Goal: Task Accomplishment & Management: Complete application form

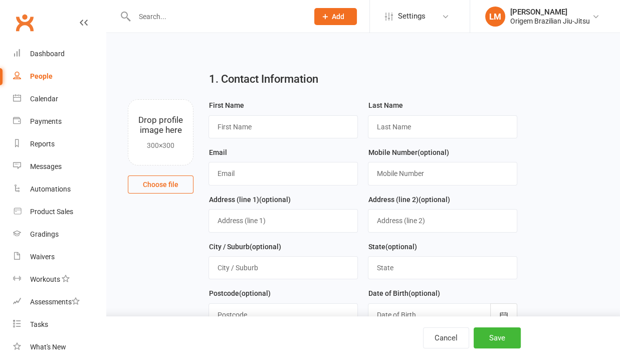
click at [47, 72] on div "People" at bounding box center [41, 76] width 23 height 8
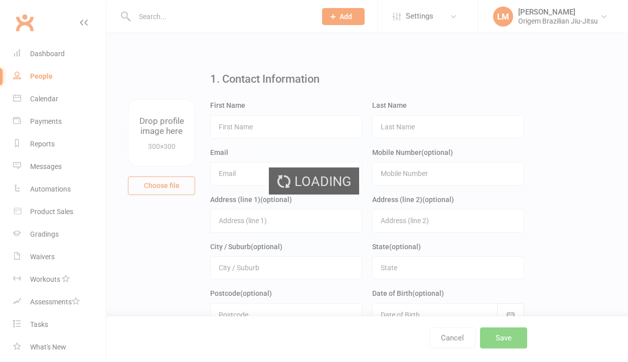
select select "100"
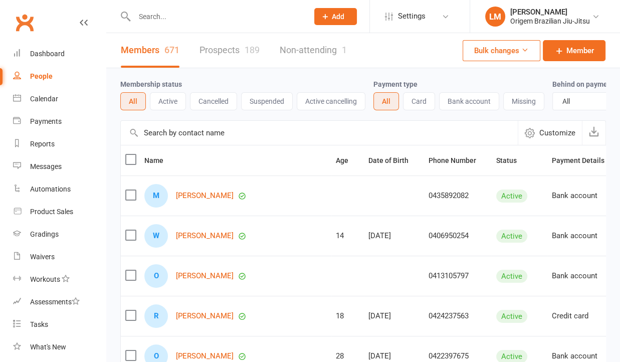
click at [335, 13] on span "Add" at bounding box center [338, 17] width 13 height 8
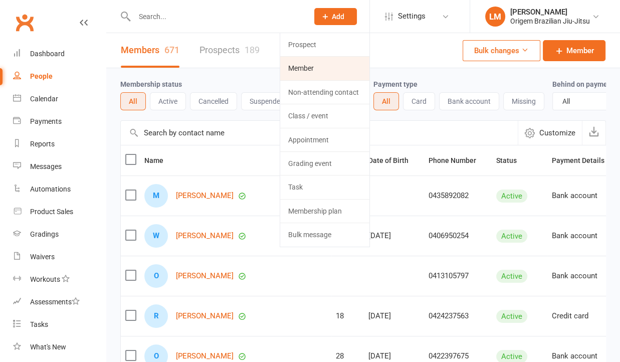
click at [315, 62] on link "Member" at bounding box center [324, 68] width 89 height 23
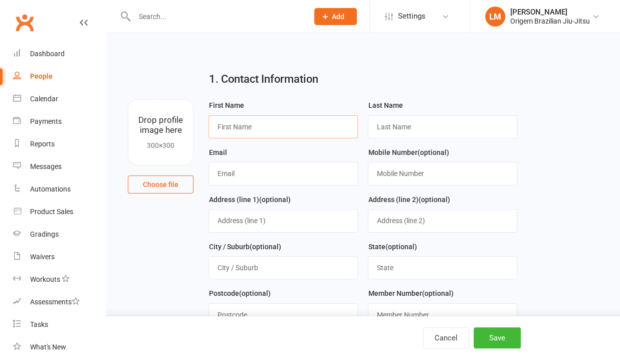
click at [263, 131] on input "text" at bounding box center [283, 126] width 149 height 23
type input "[PERSON_NAME]"
click at [414, 124] on input "text" at bounding box center [442, 126] width 149 height 23
type input "[PERSON_NAME]"
click at [276, 176] on input "text" at bounding box center [283, 173] width 149 height 23
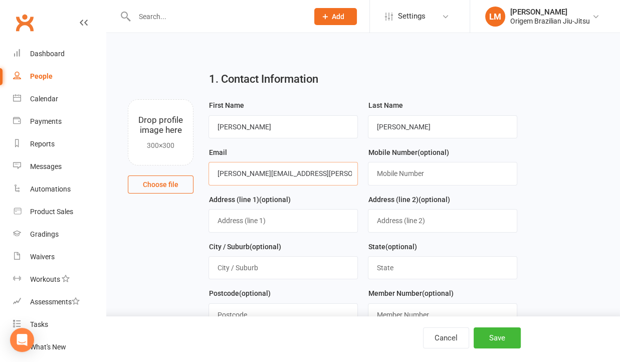
type input "[PERSON_NAME][EMAIL_ADDRESS][PERSON_NAME][DOMAIN_NAME]"
click at [383, 169] on input "text" at bounding box center [442, 173] width 149 height 23
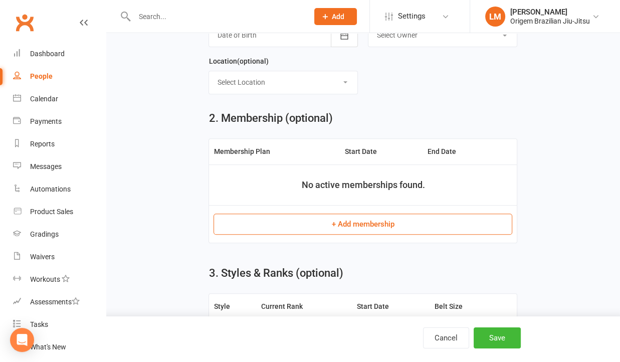
scroll to position [351, 0]
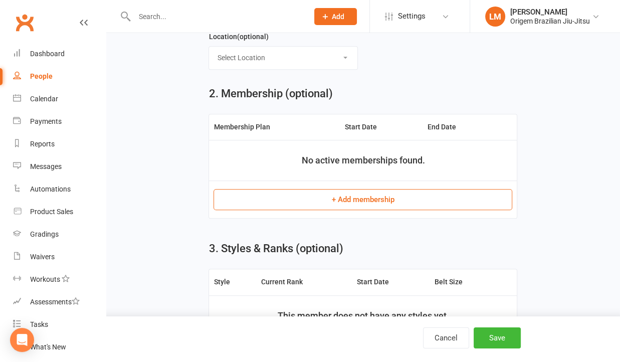
type input "0403222555"
click at [490, 326] on div "Cancel Save" at bounding box center [310, 339] width 620 height 46
click at [490, 332] on button "Save" at bounding box center [497, 337] width 47 height 21
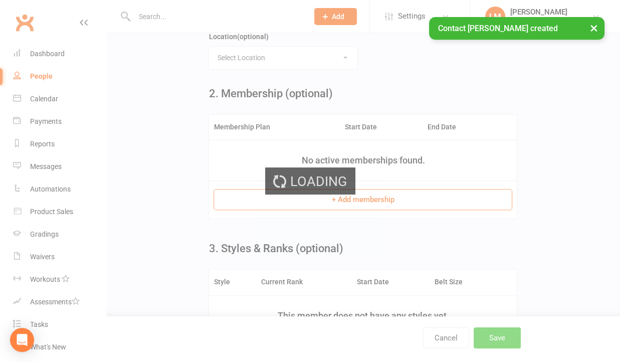
scroll to position [0, 0]
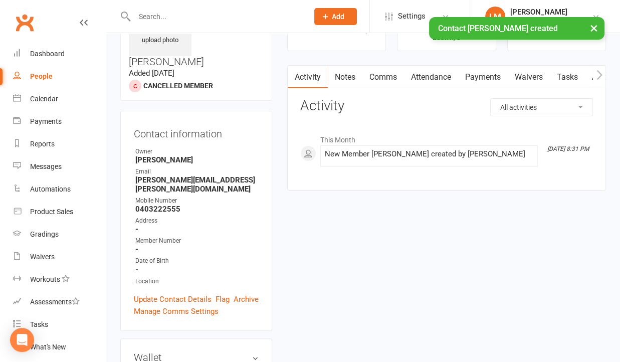
scroll to position [251, 0]
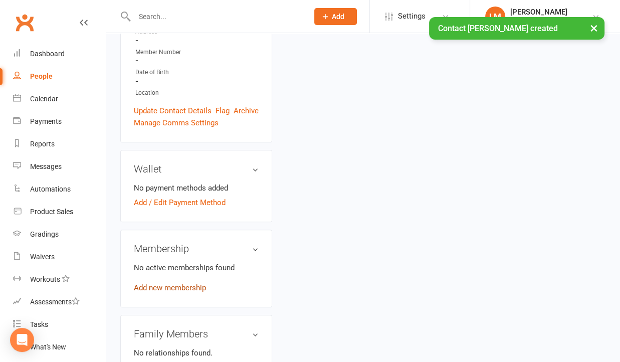
click at [188, 283] on link "Add new membership" at bounding box center [170, 287] width 72 height 9
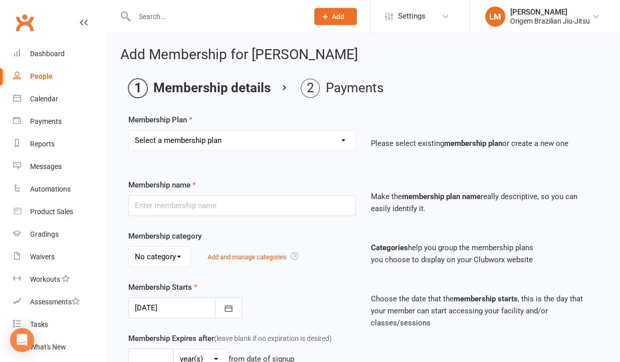
click at [205, 139] on select "Select a membership plan Create new Membership Plan Kids Membership $40 / 6 mon…" at bounding box center [242, 140] width 227 height 20
select select "40"
click at [129, 130] on select "Select a membership plan Create new Membership Plan Kids Membership $40 / 6 mon…" at bounding box center [242, 140] width 227 height 20
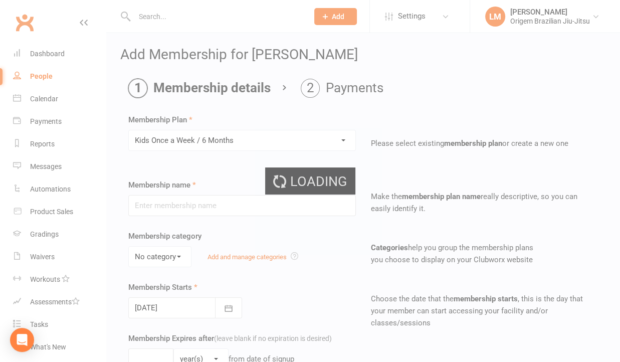
type input "Kids Once a Week / 6 Months"
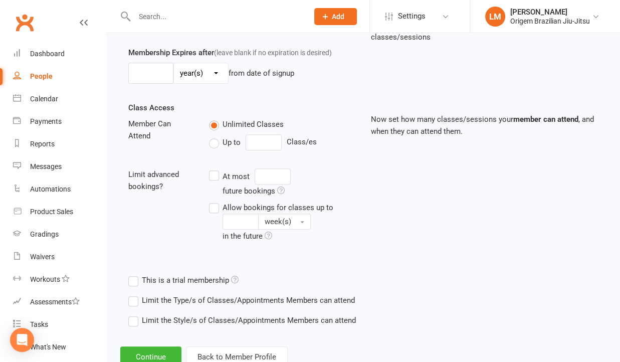
scroll to position [317, 0]
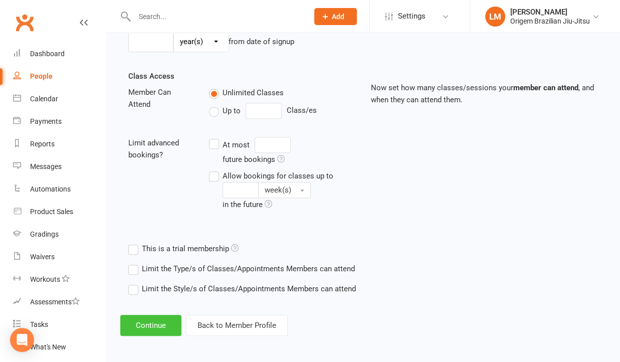
click at [162, 316] on button "Continue" at bounding box center [150, 325] width 61 height 21
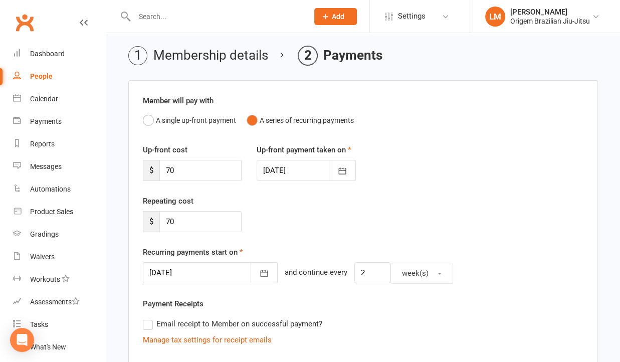
scroll to position [50, 0]
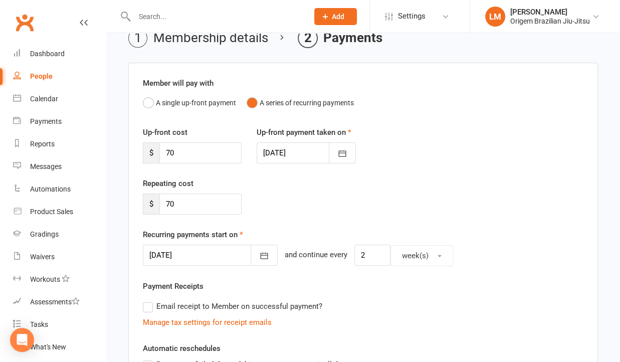
click at [441, 205] on div "Repeating cost $ 70" at bounding box center [363, 203] width 456 height 51
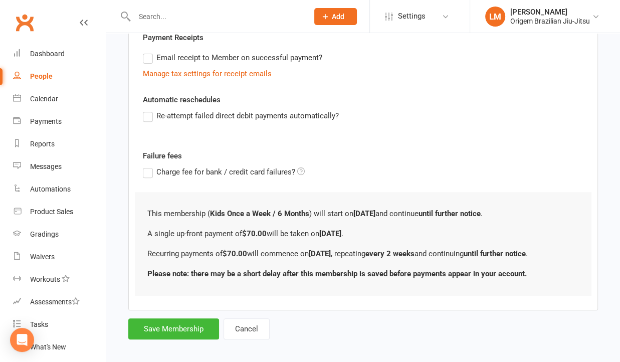
scroll to position [305, 0]
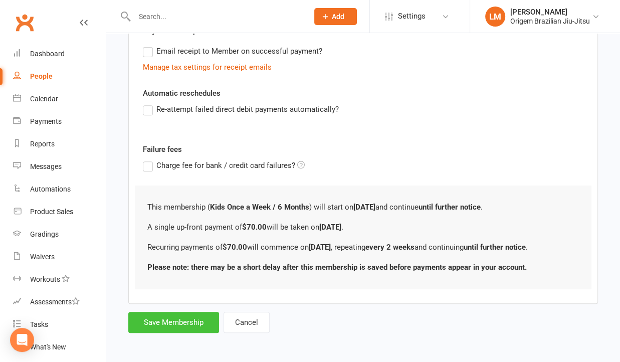
click at [179, 319] on button "Save Membership" at bounding box center [173, 322] width 91 height 21
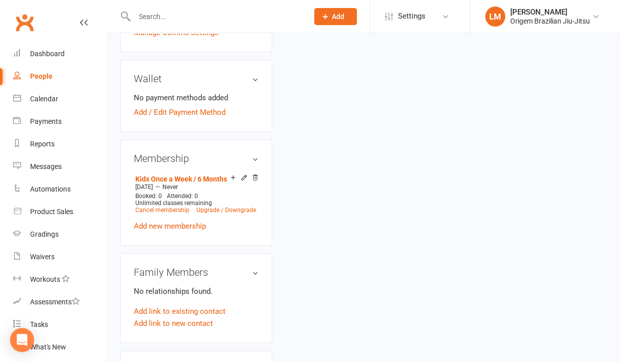
scroll to position [301, 0]
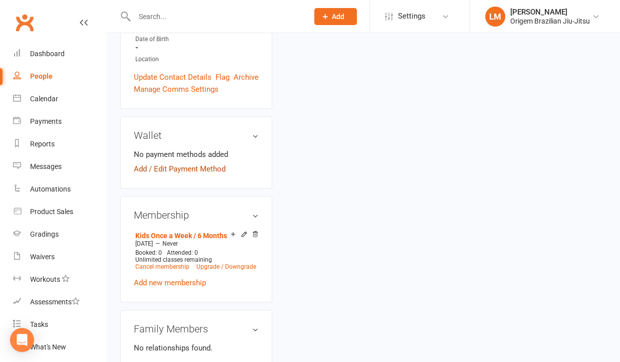
click at [185, 163] on link "Add / Edit Payment Method" at bounding box center [180, 169] width 92 height 12
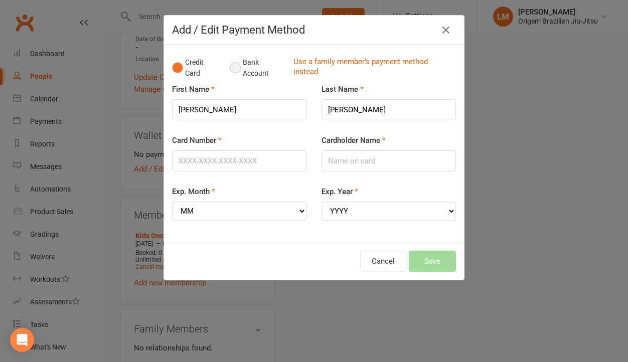
click at [230, 67] on button "Bank Account" at bounding box center [258, 68] width 56 height 31
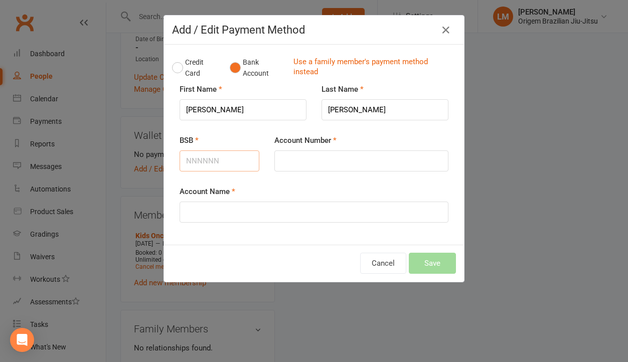
click at [215, 163] on input "BSB" at bounding box center [220, 160] width 80 height 21
type input "062000"
click at [293, 157] on input "Account Number" at bounding box center [361, 160] width 174 height 21
type input "21000225"
click at [217, 205] on input "Account Name" at bounding box center [314, 212] width 269 height 21
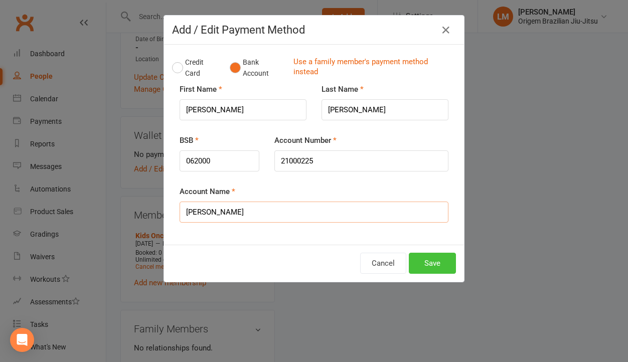
type input "[PERSON_NAME]"
click at [421, 264] on button "Save" at bounding box center [432, 263] width 47 height 21
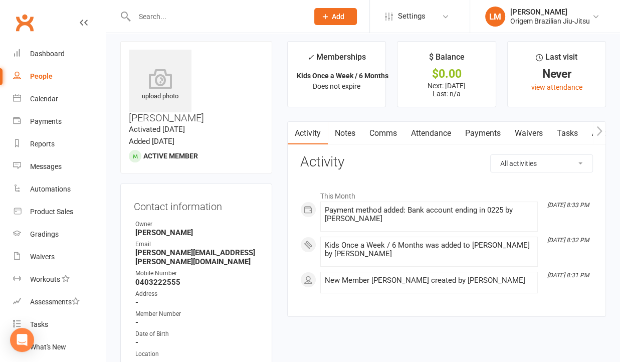
scroll to position [0, 0]
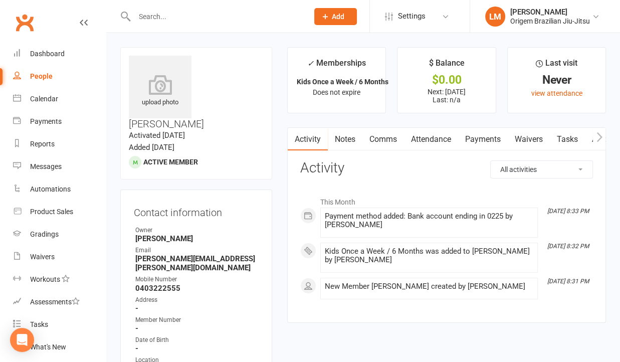
click at [467, 135] on link "Payments" at bounding box center [483, 139] width 50 height 23
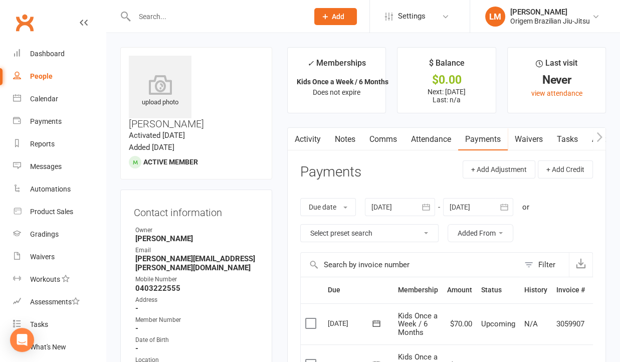
click at [343, 15] on span "Add" at bounding box center [338, 17] width 13 height 8
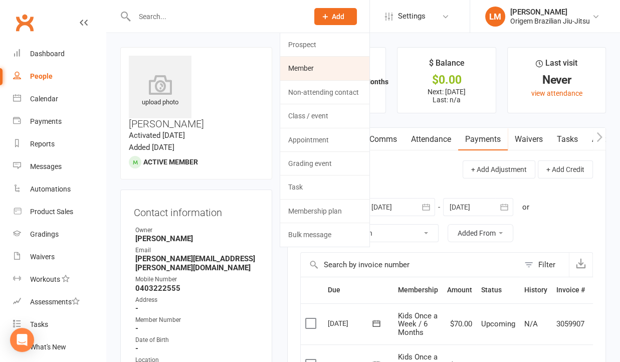
click at [328, 70] on link "Member" at bounding box center [324, 68] width 89 height 23
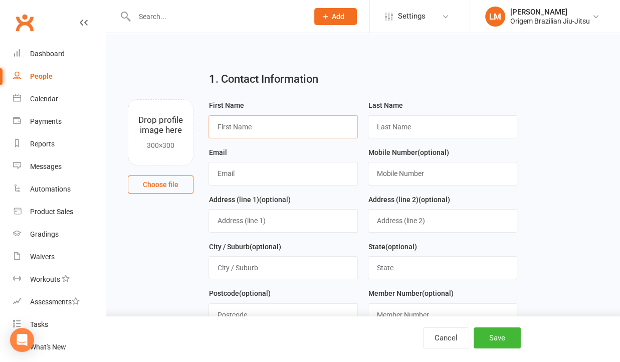
click at [304, 132] on input "text" at bounding box center [283, 126] width 149 height 23
type input "[PERSON_NAME]"
click at [409, 123] on input "text" at bounding box center [442, 126] width 149 height 23
type input "k"
type input "[PERSON_NAME]"
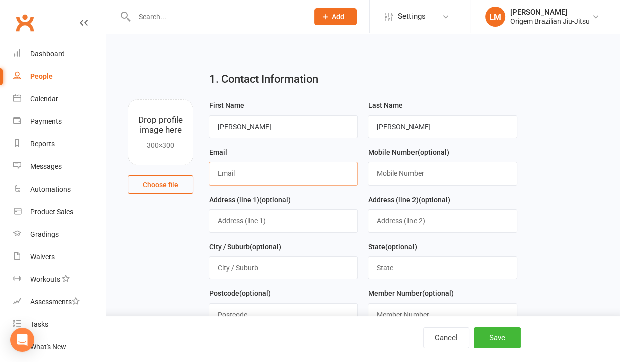
click at [291, 180] on input "text" at bounding box center [283, 173] width 149 height 23
type input "[PERSON_NAME][EMAIL_ADDRESS][PERSON_NAME][DOMAIN_NAME]"
click at [397, 173] on input "text" at bounding box center [442, 173] width 149 height 23
type input "0403222555"
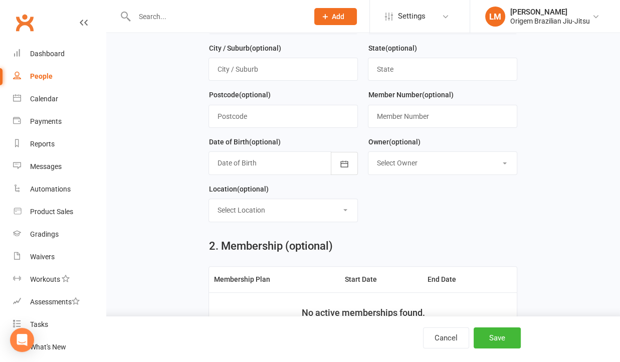
scroll to position [201, 0]
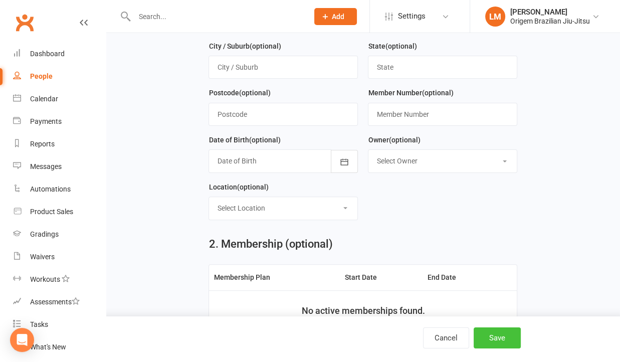
click at [499, 334] on button "Save" at bounding box center [497, 337] width 47 height 21
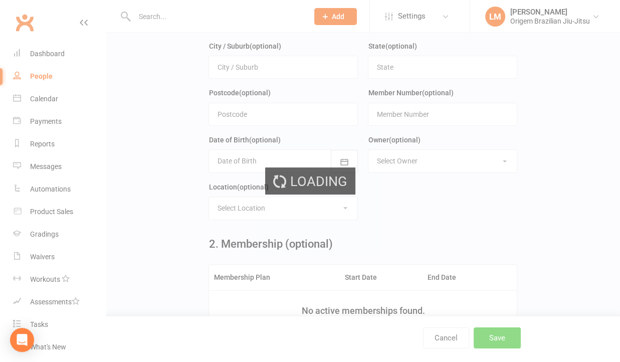
scroll to position [0, 0]
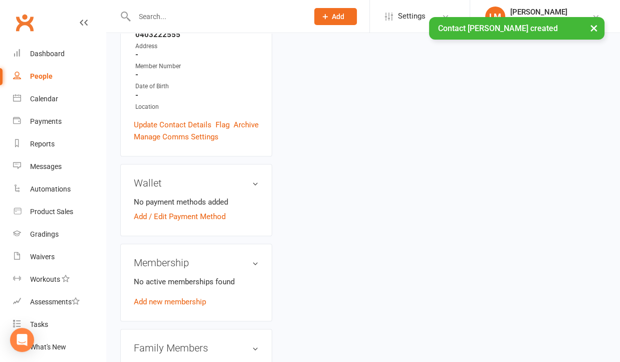
scroll to position [251, 0]
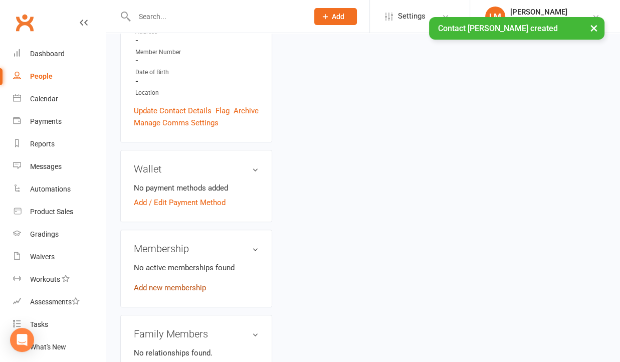
click at [177, 283] on link "Add new membership" at bounding box center [170, 287] width 72 height 9
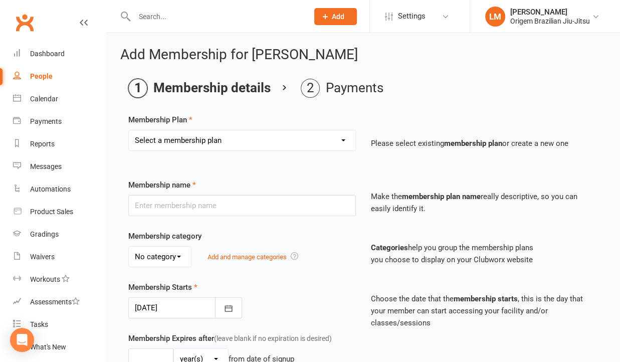
click at [218, 143] on select "Select a membership plan Create new Membership Plan Kids Membership $40 / 6 mon…" at bounding box center [242, 140] width 227 height 20
select select "40"
click at [129, 130] on select "Select a membership plan Create new Membership Plan Kids Membership $40 / 6 mon…" at bounding box center [242, 140] width 227 height 20
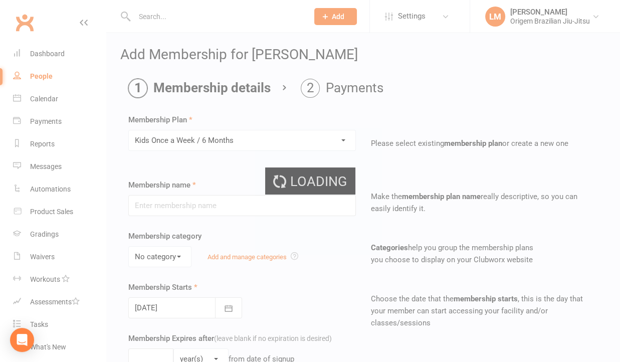
type input "Kids Once a Week / 6 Months"
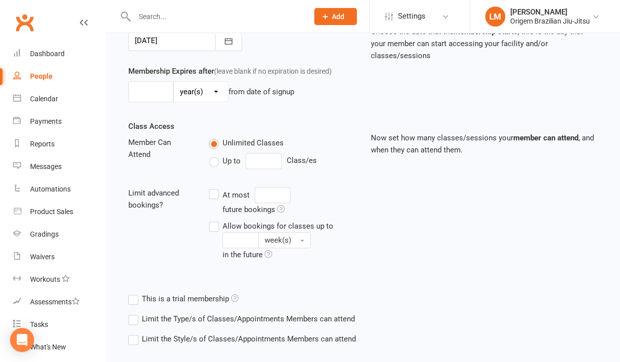
scroll to position [317, 0]
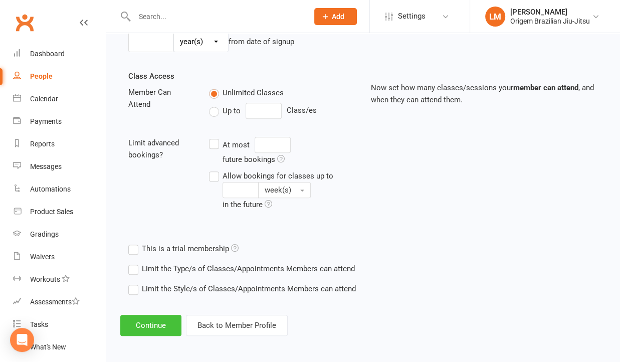
click at [151, 322] on button "Continue" at bounding box center [150, 325] width 61 height 21
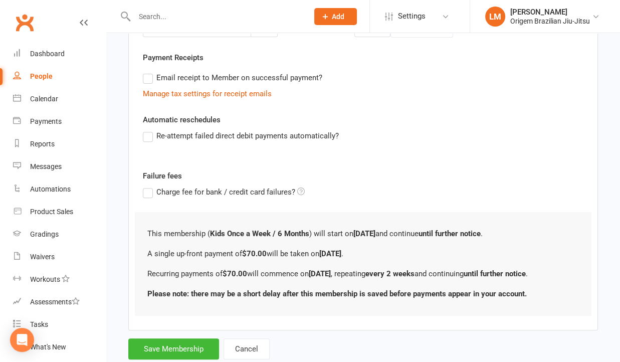
scroll to position [301, 0]
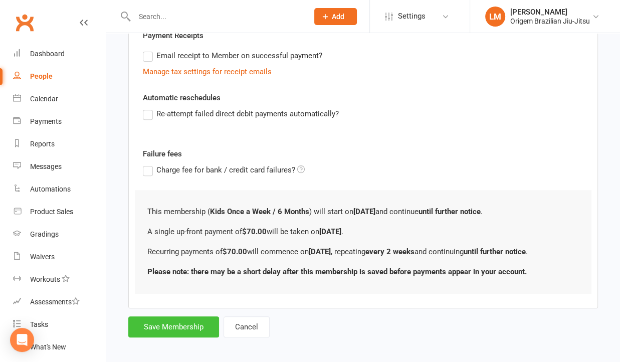
click at [185, 327] on button "Save Membership" at bounding box center [173, 326] width 91 height 21
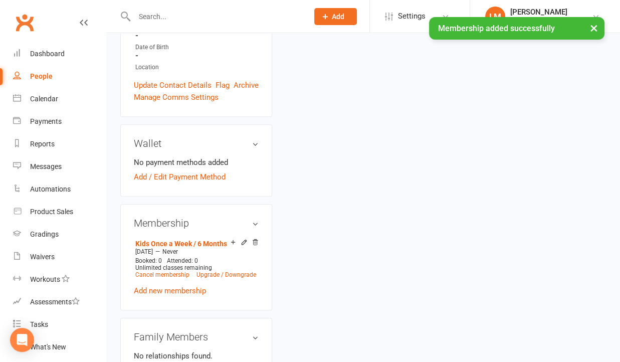
scroll to position [301, 0]
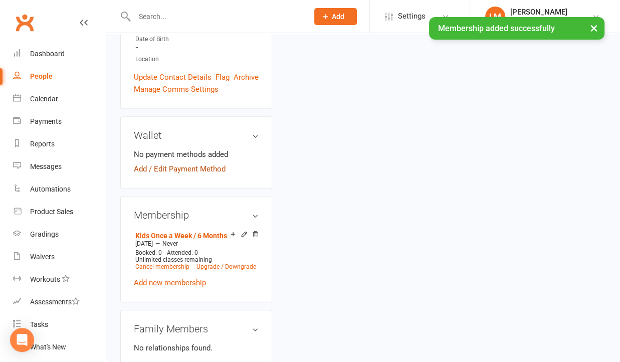
click at [168, 163] on link "Add / Edit Payment Method" at bounding box center [180, 169] width 92 height 12
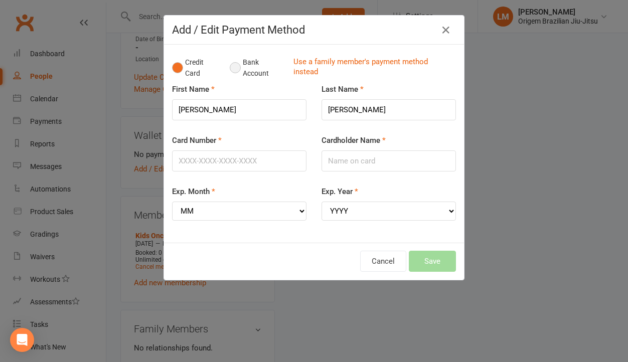
click at [231, 65] on button "Bank Account" at bounding box center [258, 68] width 56 height 31
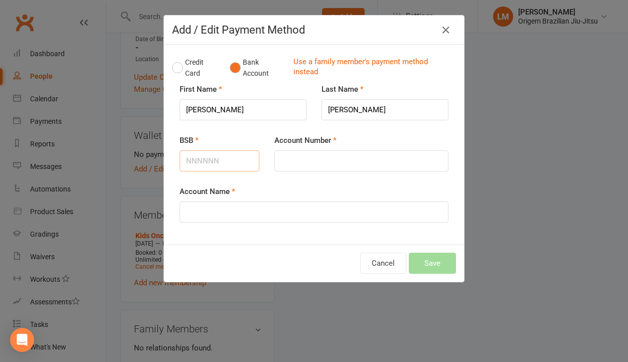
click at [213, 158] on input "BSB" at bounding box center [220, 160] width 80 height 21
type input "062000"
click at [321, 166] on input "Account Number" at bounding box center [361, 160] width 174 height 21
type input "21000225"
click at [280, 221] on input "Account Name" at bounding box center [314, 212] width 269 height 21
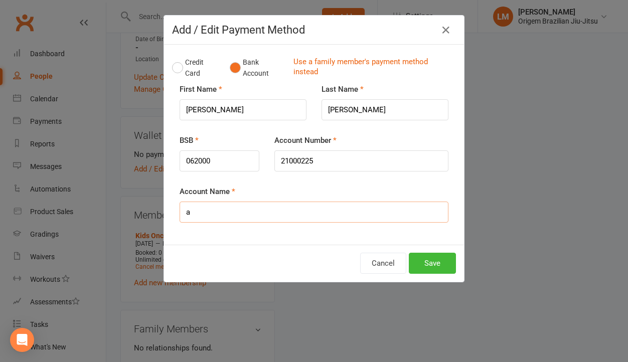
type input "[PERSON_NAME]"
click at [433, 255] on button "Save" at bounding box center [432, 263] width 47 height 21
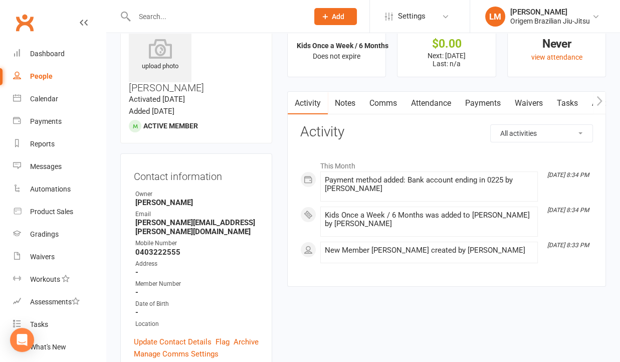
scroll to position [0, 0]
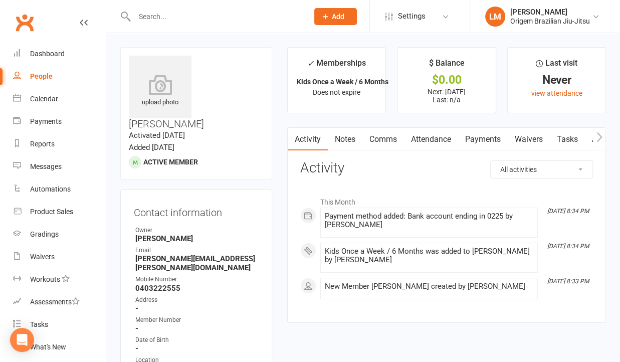
click at [491, 137] on link "Payments" at bounding box center [483, 139] width 50 height 23
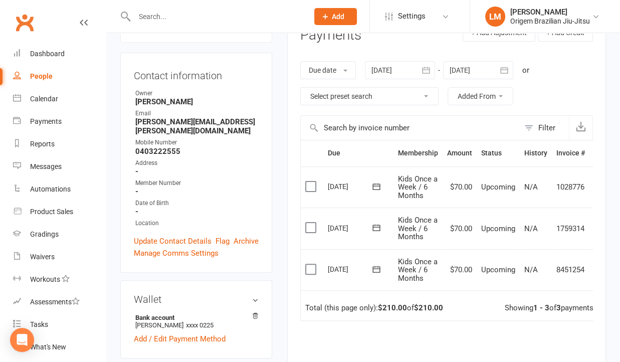
scroll to position [150, 0]
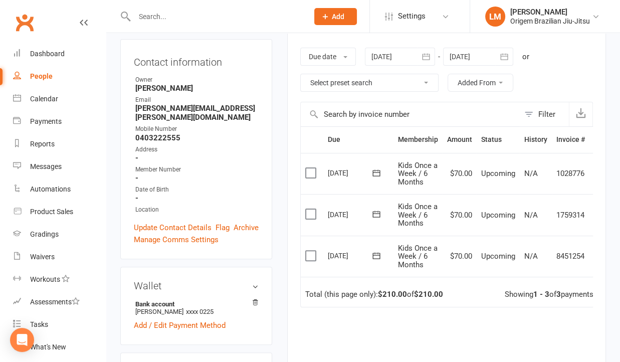
drag, startPoint x: 34, startPoint y: 76, endPoint x: 29, endPoint y: 78, distance: 5.2
click at [34, 75] on div "People" at bounding box center [41, 76] width 23 height 8
select select "100"
